Goal: Obtain resource: Download file/media

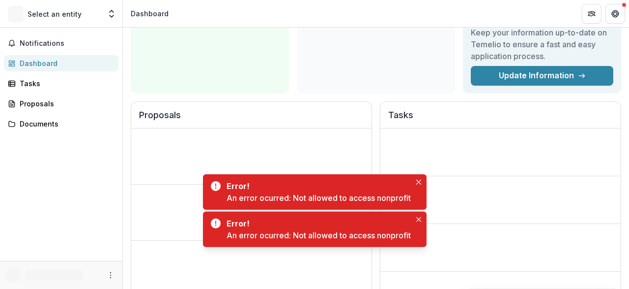
scroll to position [86, 0]
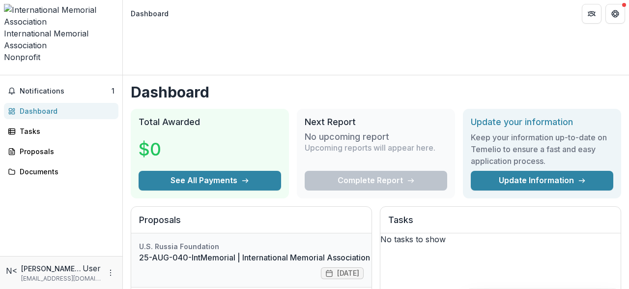
click at [256, 251] on link "25-AUG-040-IntMemorial | International Memorial Association - 2025 - Grant Prop…" at bounding box center [339, 257] width 400 height 12
